Goal: Information Seeking & Learning: Check status

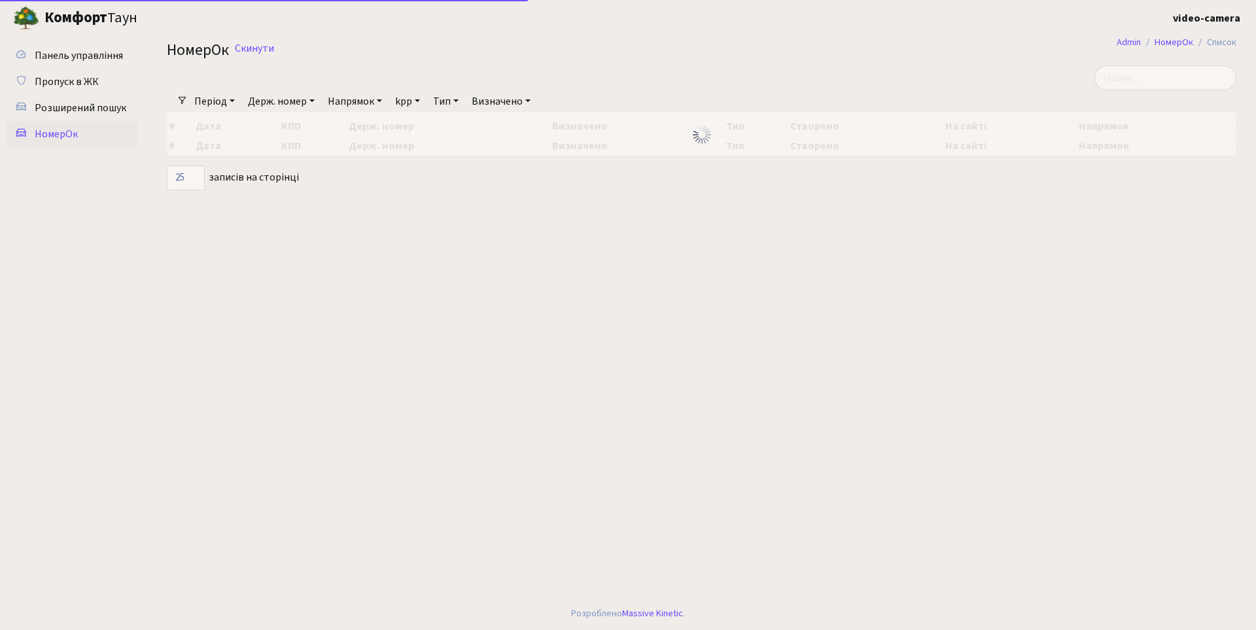
select select "25"
click at [315, 101] on link "Держ. номер" at bounding box center [281, 101] width 77 height 22
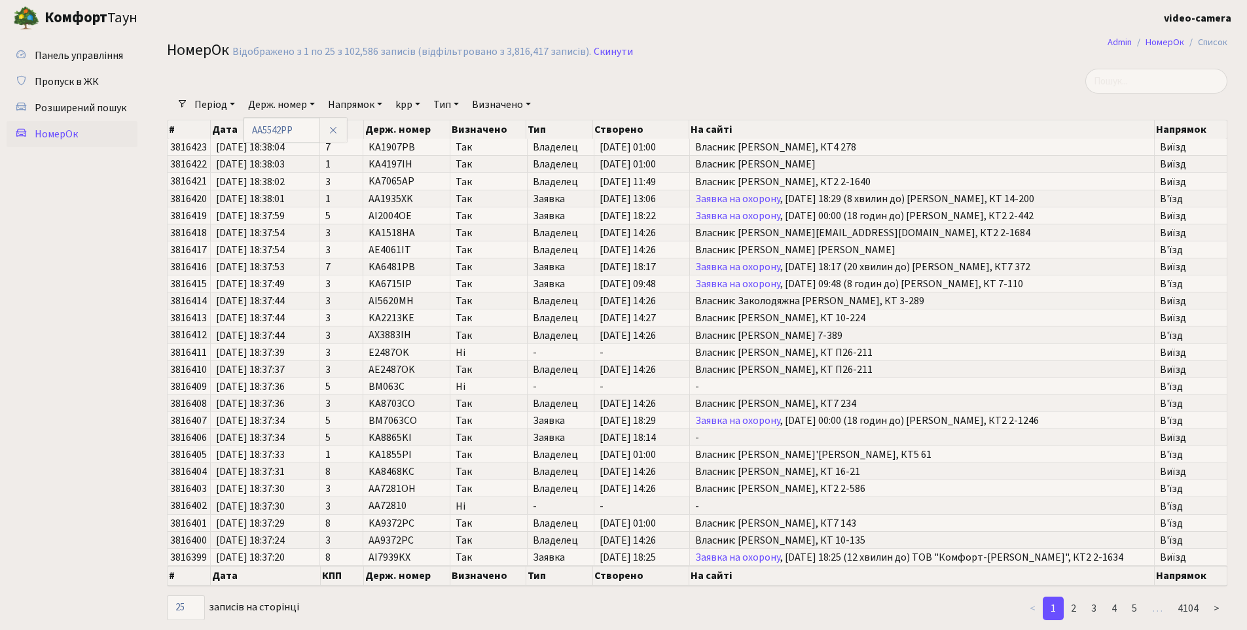
click at [233, 102] on link "Період" at bounding box center [214, 105] width 51 height 22
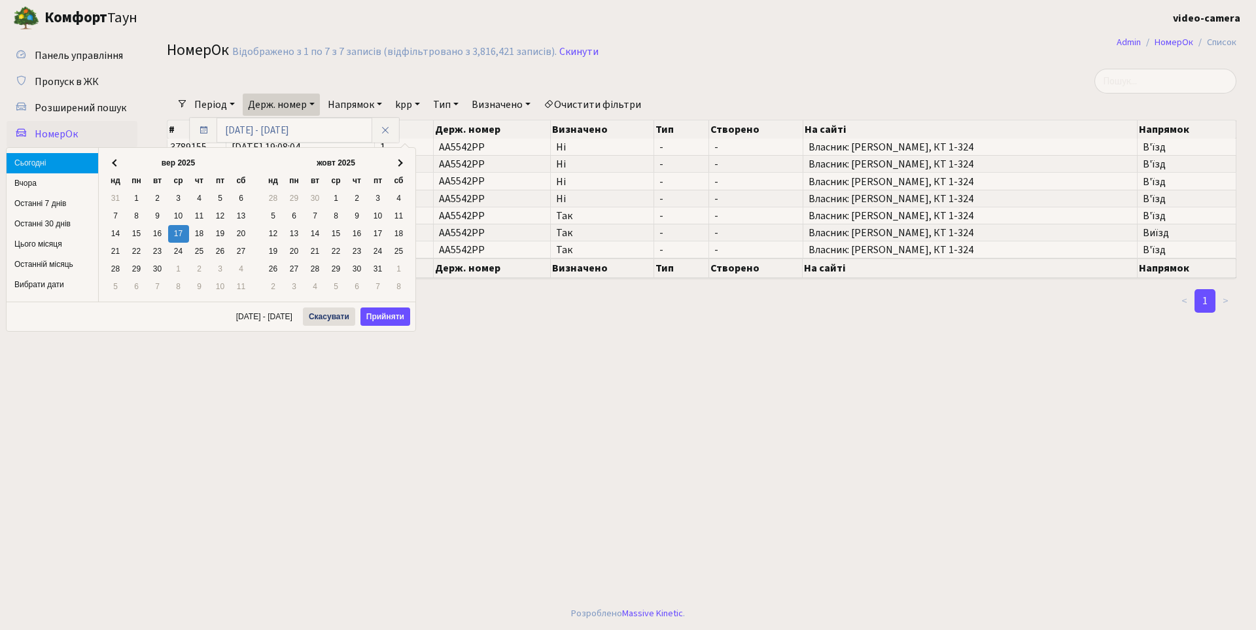
click at [315, 102] on link "Держ. номер" at bounding box center [281, 105] width 77 height 22
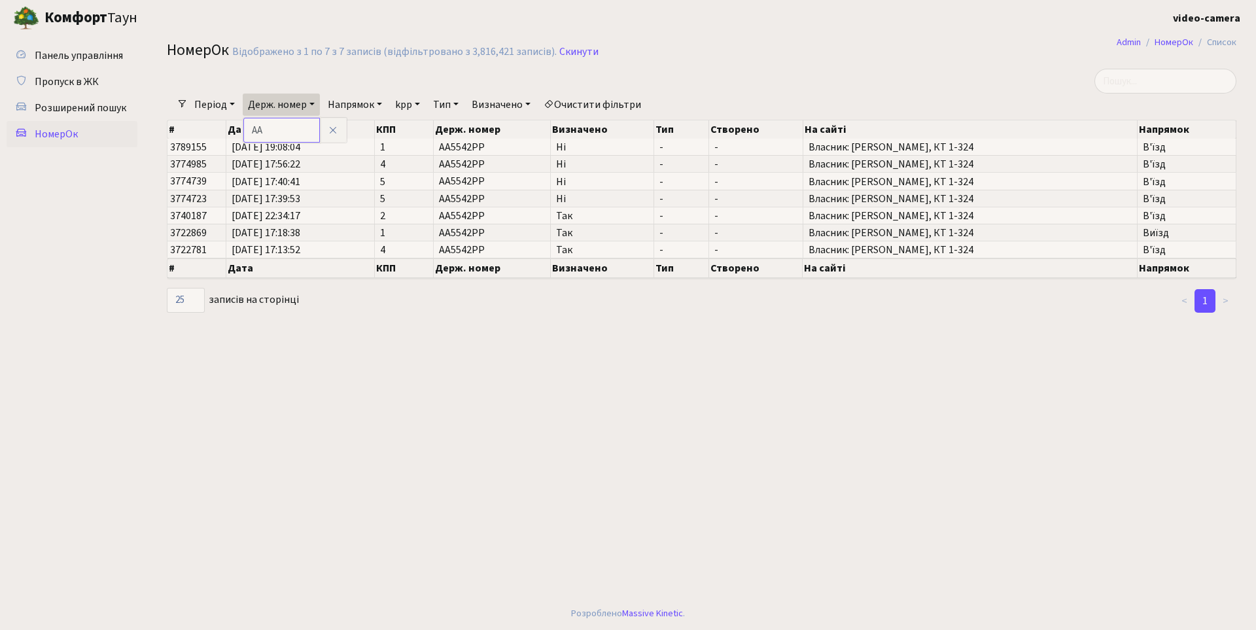
type input "[PERSON_NAME]"
type input "АА2257ОН"
click at [232, 105] on link "Період" at bounding box center [214, 105] width 51 height 22
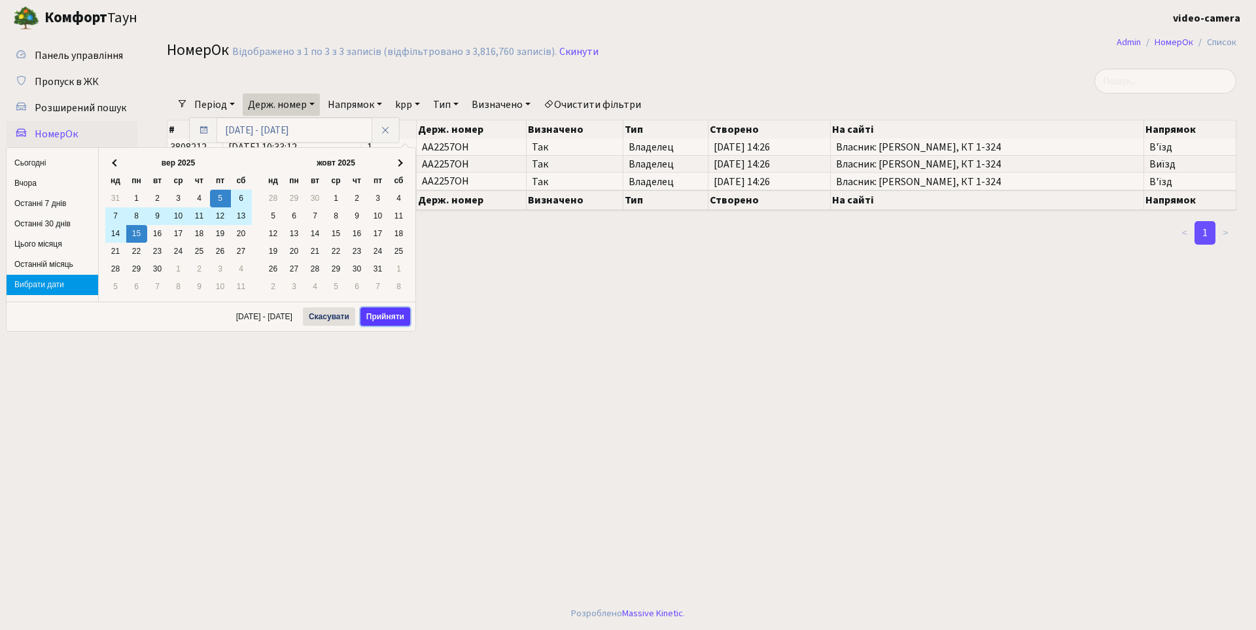
click at [386, 315] on button "Прийняти" at bounding box center [386, 317] width 50 height 18
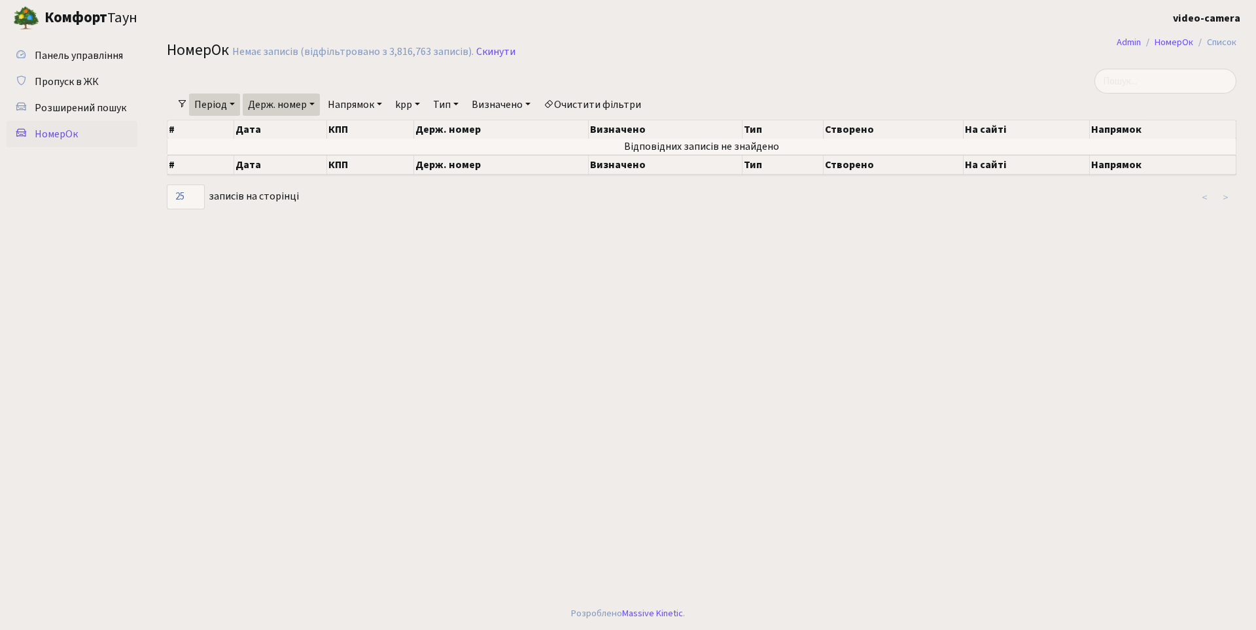
click at [383, 103] on link "Напрямок" at bounding box center [355, 105] width 65 height 22
click at [366, 162] on link "В'їзд" at bounding box center [374, 164] width 103 height 20
click at [232, 101] on link "Період" at bounding box center [214, 105] width 51 height 22
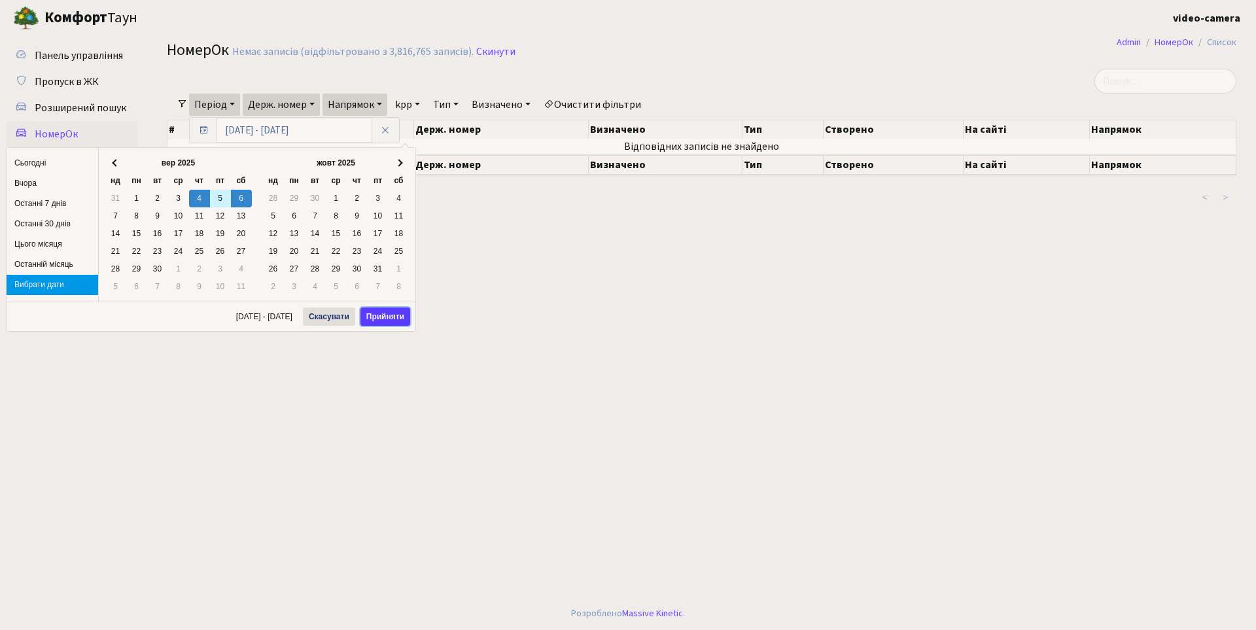
click at [387, 317] on button "Прийняти" at bounding box center [386, 317] width 50 height 18
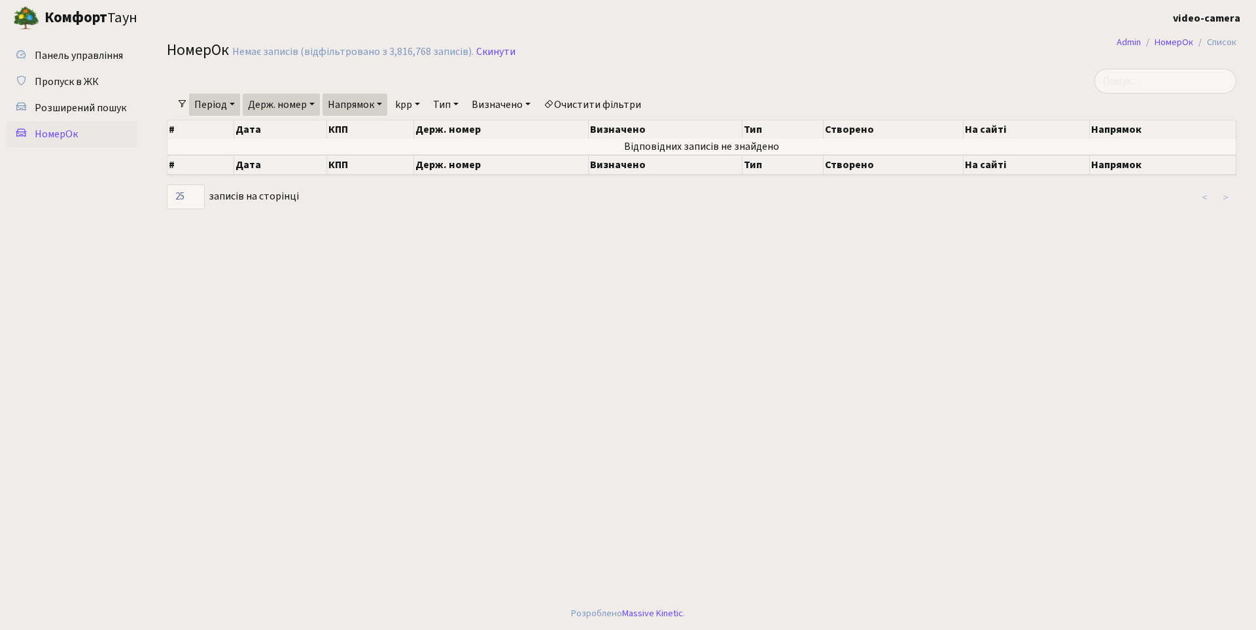
click at [317, 103] on link "Держ. номер" at bounding box center [281, 105] width 77 height 22
click at [385, 103] on link "Напрямок" at bounding box center [355, 105] width 65 height 22
click at [384, 178] on link "Виїзд" at bounding box center [374, 184] width 103 height 20
click at [645, 103] on link "Очистити фільтри" at bounding box center [593, 105] width 108 height 22
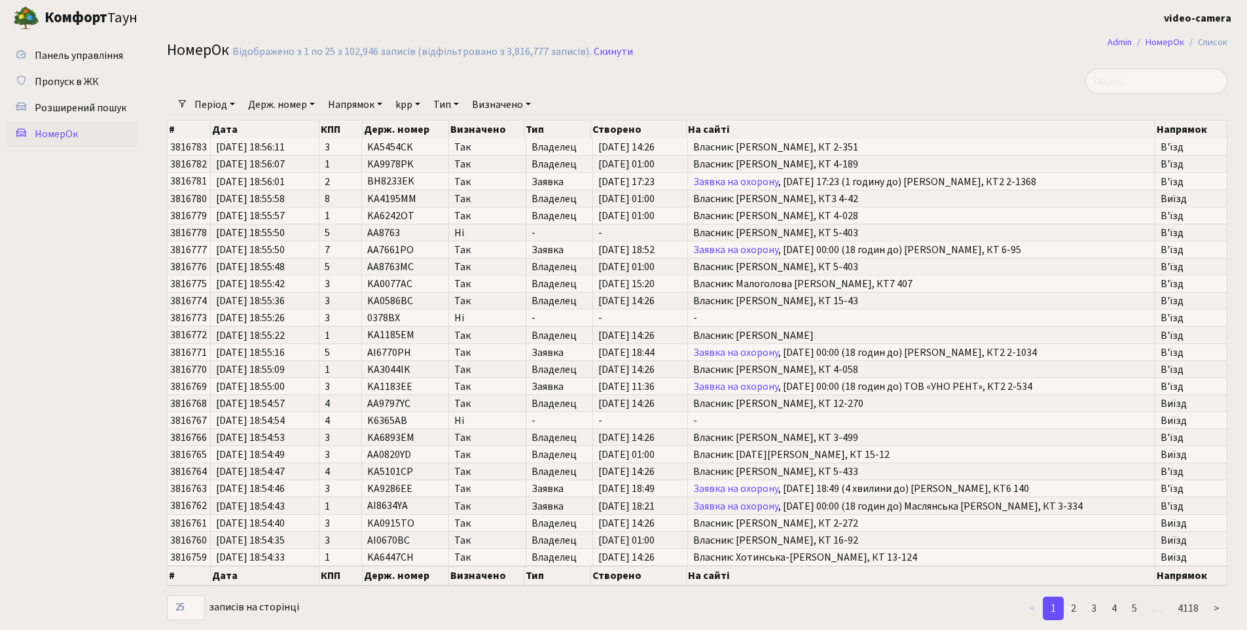
click at [234, 102] on link "Період" at bounding box center [214, 105] width 51 height 22
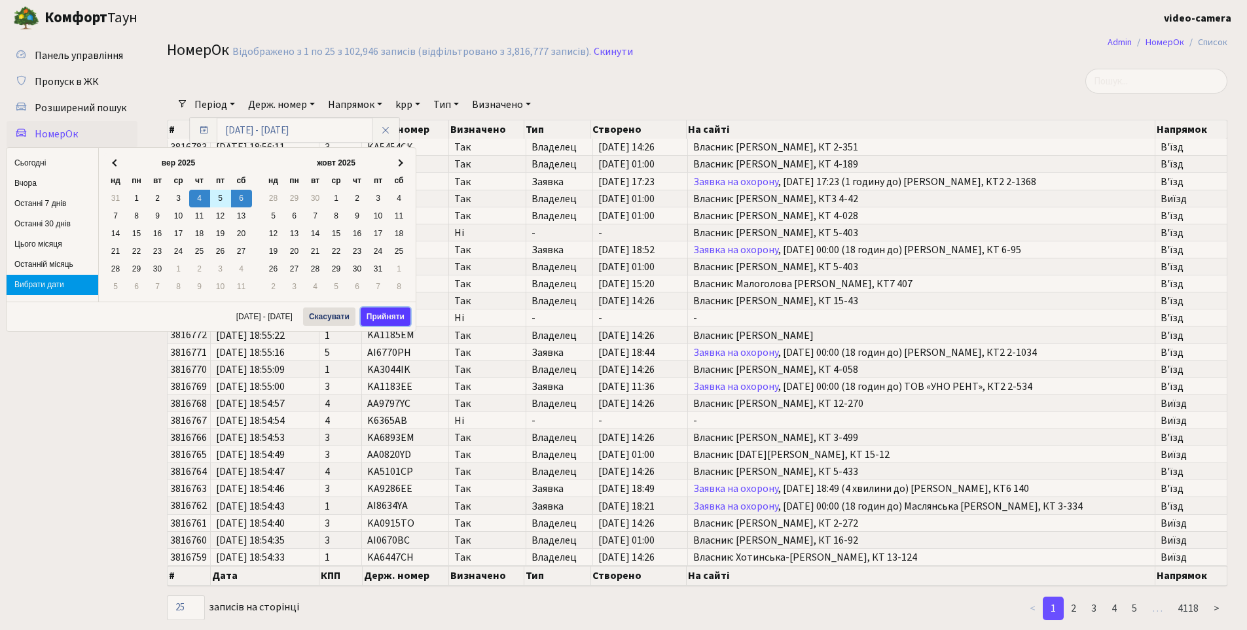
click at [397, 314] on button "Прийняти" at bounding box center [386, 317] width 50 height 18
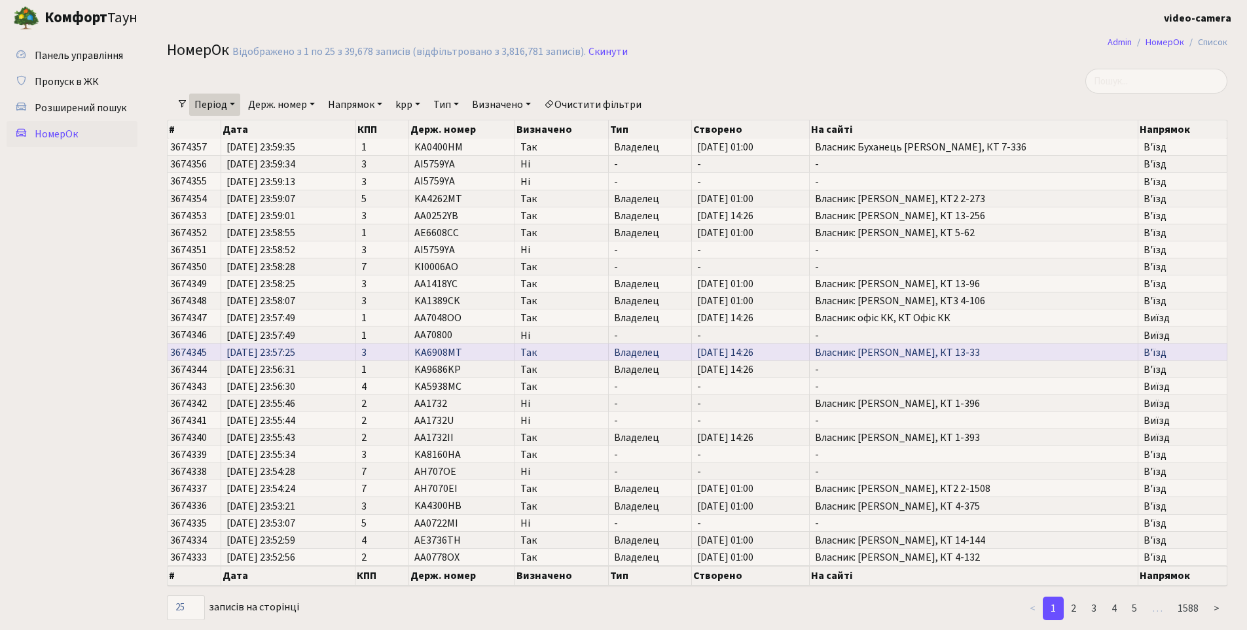
scroll to position [24, 0]
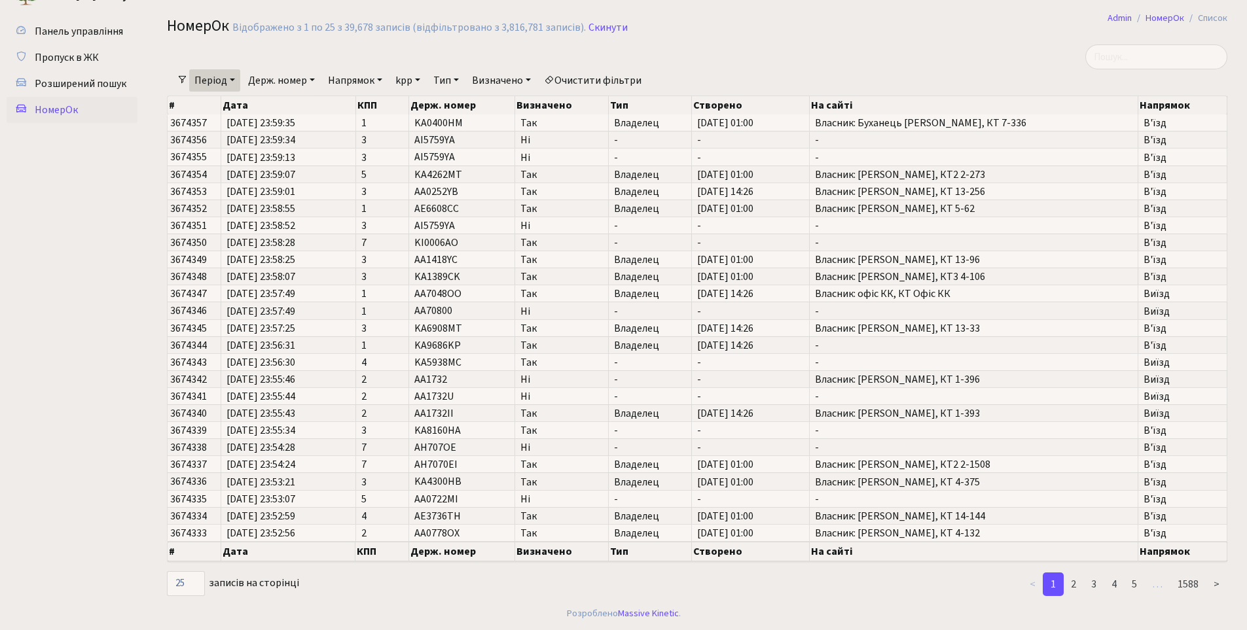
click at [233, 80] on link "Період" at bounding box center [214, 80] width 51 height 22
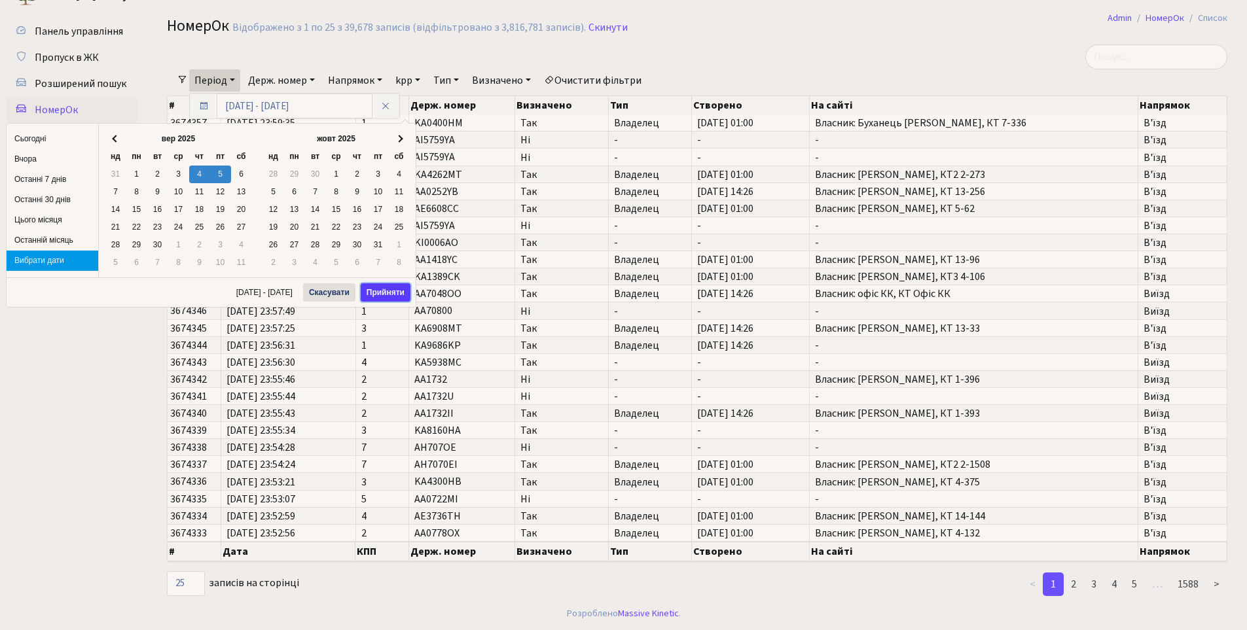
click at [380, 292] on button "Прийняти" at bounding box center [386, 292] width 50 height 18
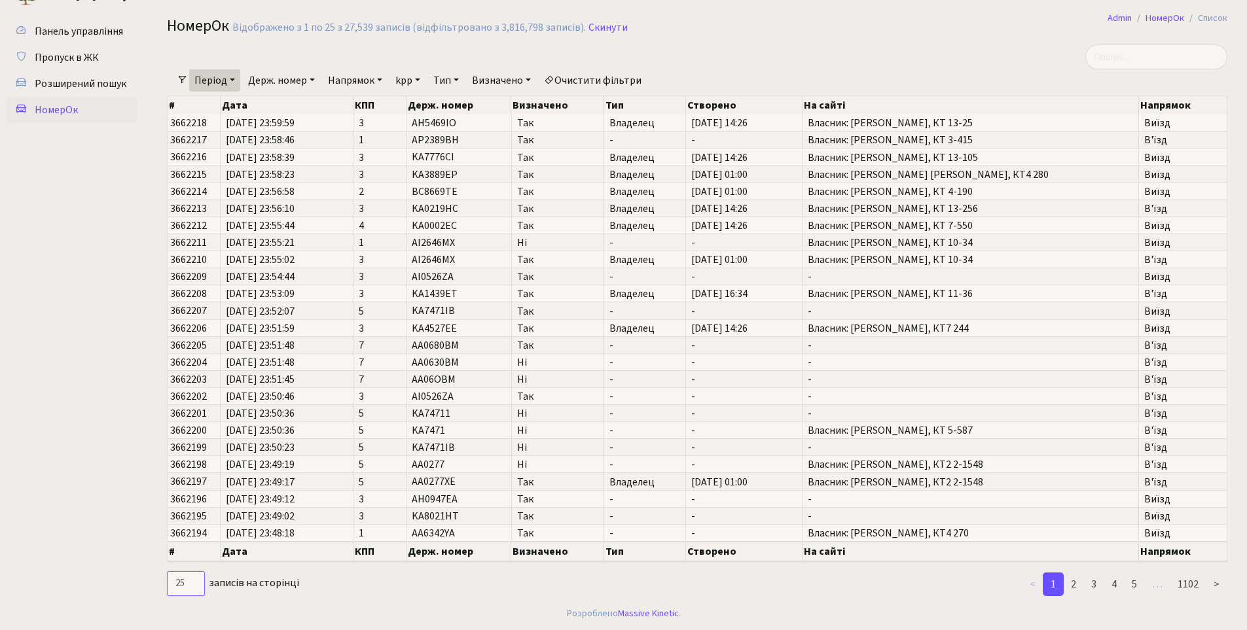
click at [196, 583] on select "10 25 50 100 250 500 1,000" at bounding box center [186, 583] width 38 height 25
select select "50"
click at [167, 571] on select "10 25 50 100 250 500 1,000" at bounding box center [186, 583] width 38 height 25
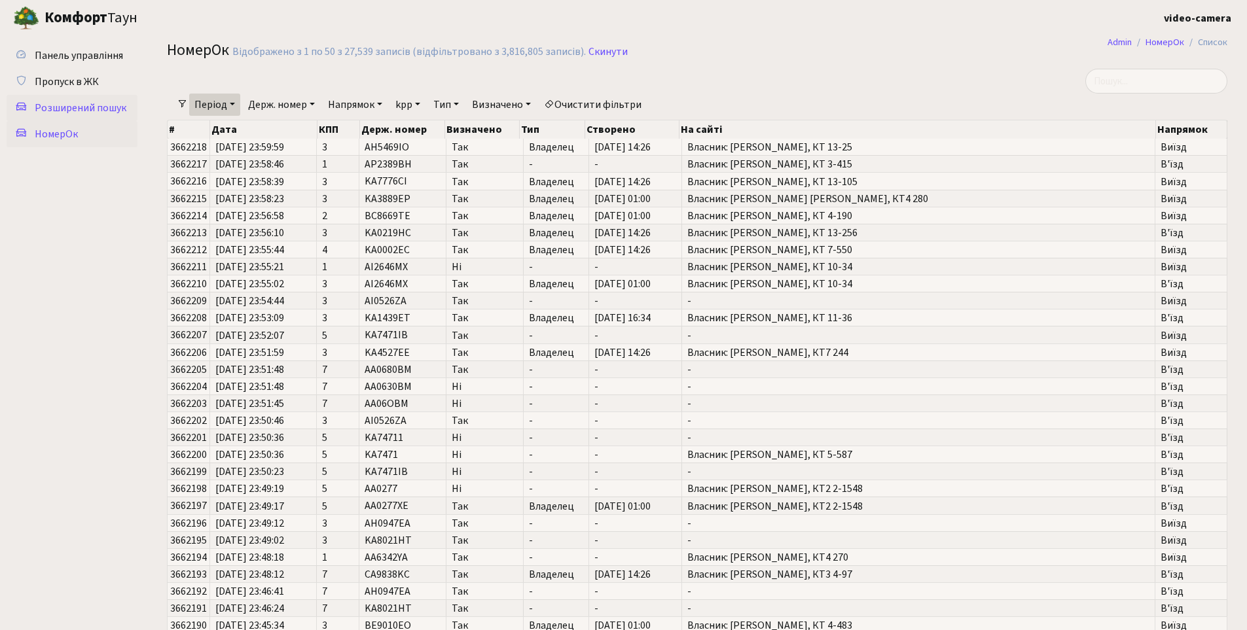
click at [84, 109] on span "Розширений пошук" at bounding box center [81, 108] width 92 height 14
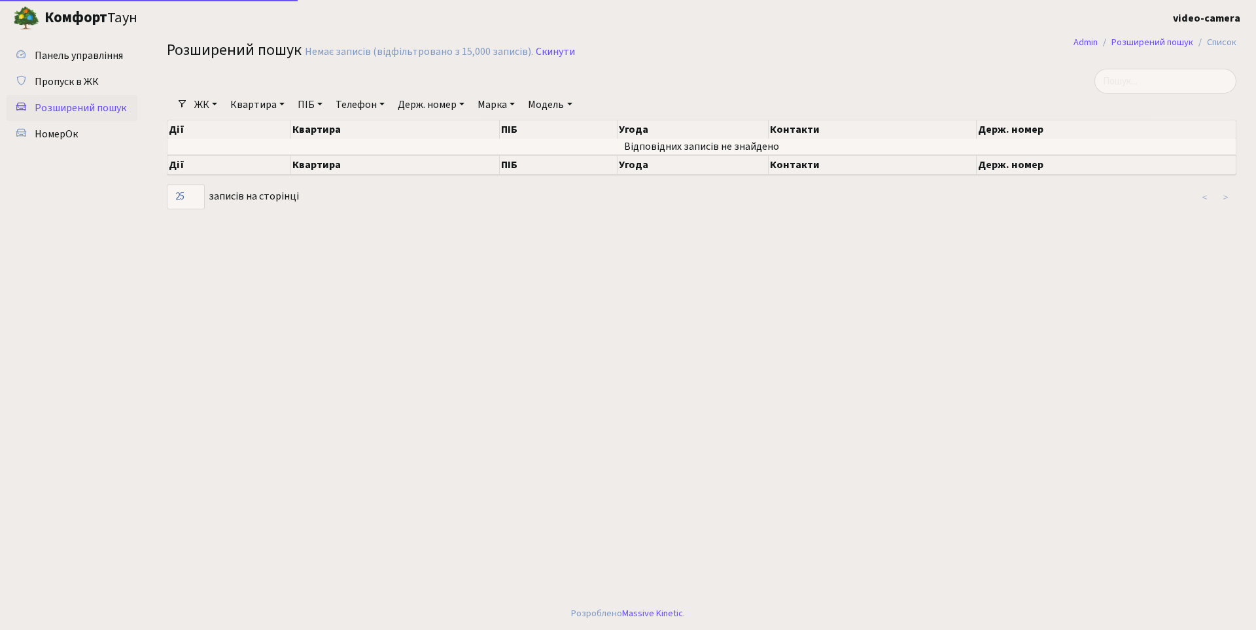
select select "25"
click at [82, 135] on link "НомерОк" at bounding box center [72, 134] width 131 height 26
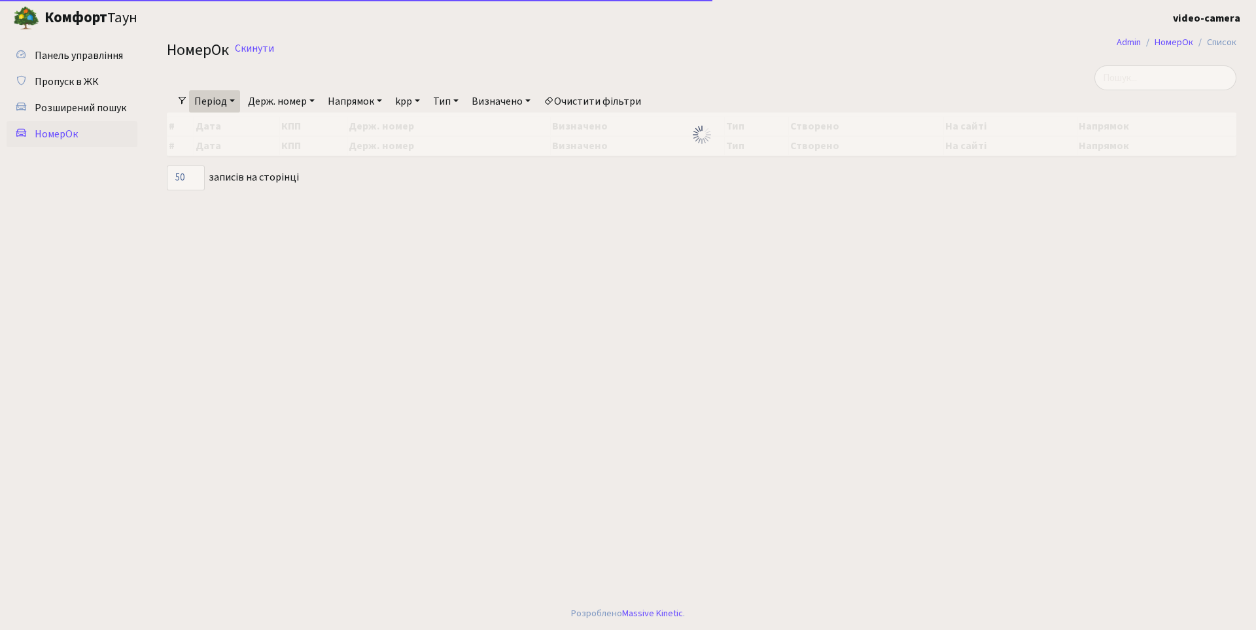
select select "50"
click at [236, 99] on link "Період" at bounding box center [214, 101] width 51 height 22
click at [316, 97] on link "Держ. номер" at bounding box center [281, 101] width 77 height 22
click at [287, 129] on input "text" at bounding box center [281, 127] width 77 height 25
type input "АА2257ОН"
